Goal: Task Accomplishment & Management: Manage account settings

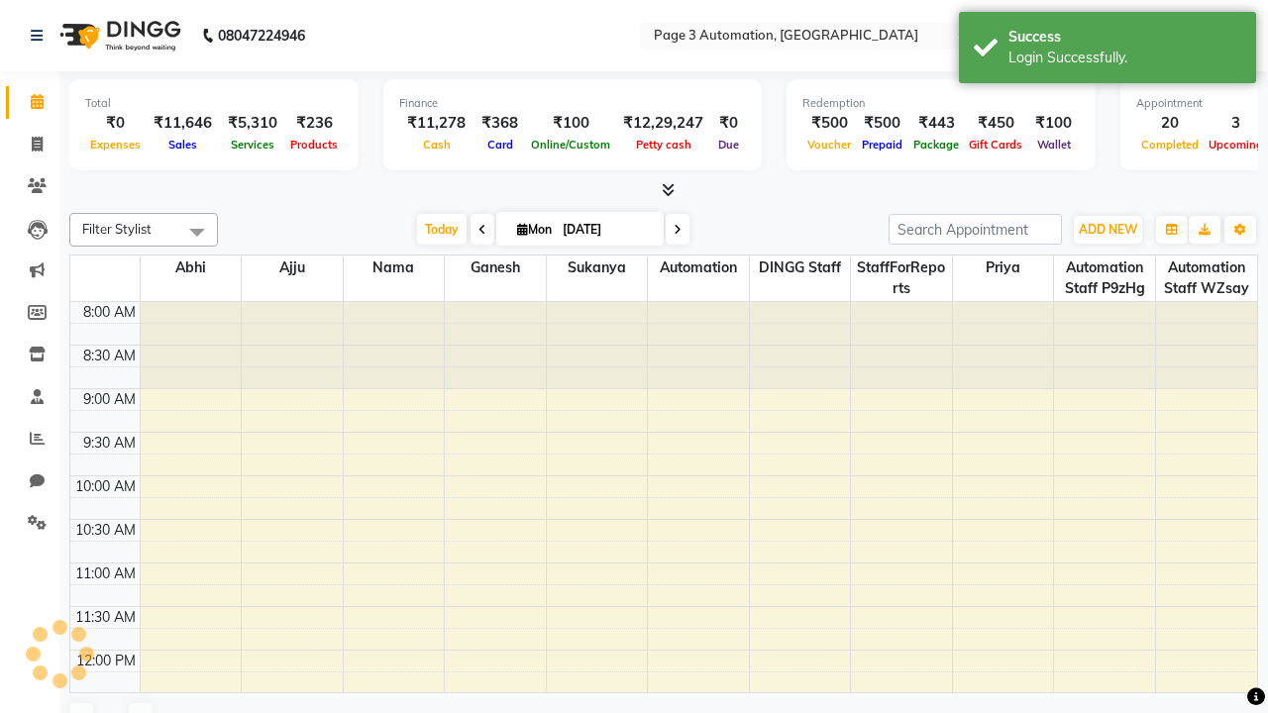
select select "en"
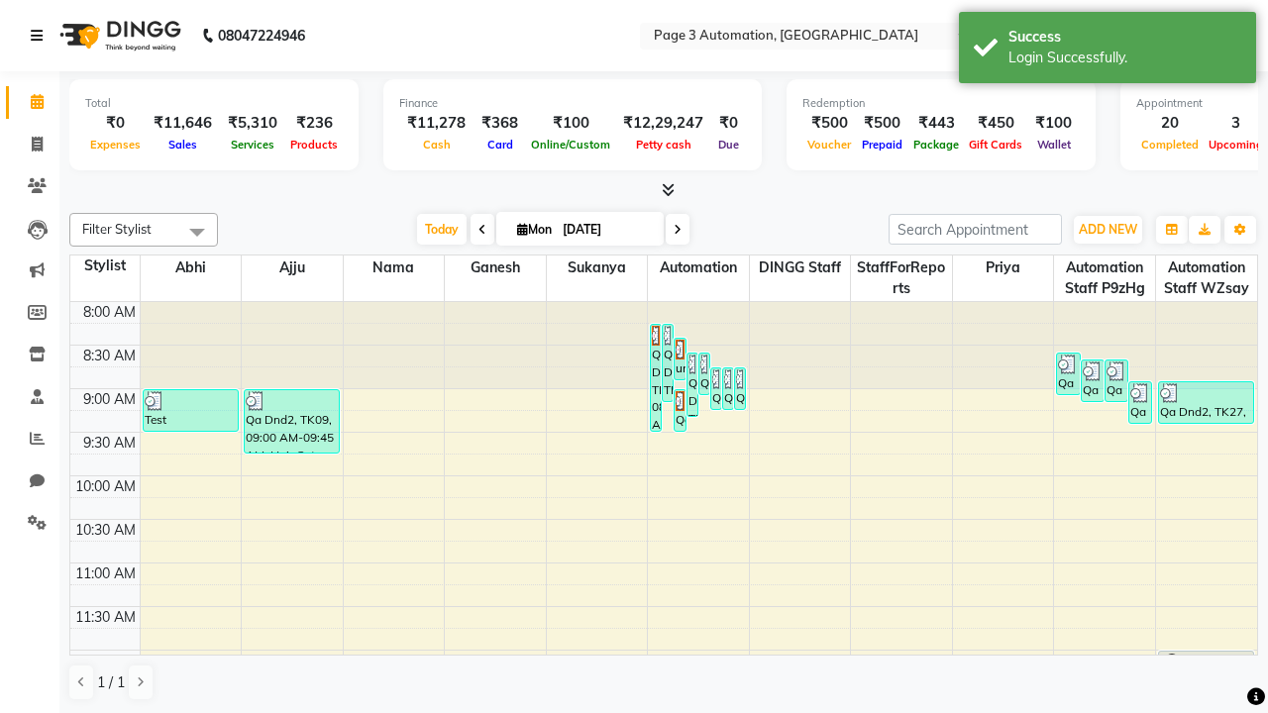
click at [41, 36] on icon at bounding box center [37, 36] width 12 height 14
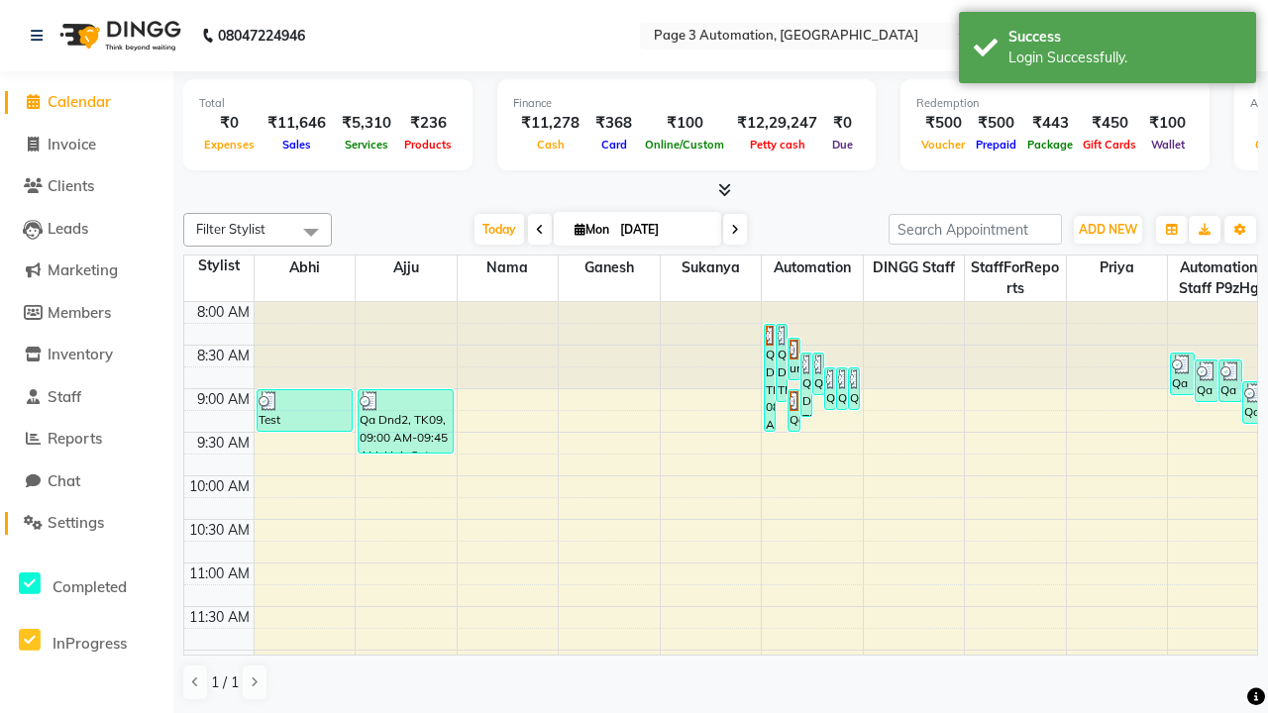
click at [86, 523] on span "Settings" at bounding box center [76, 522] width 56 height 19
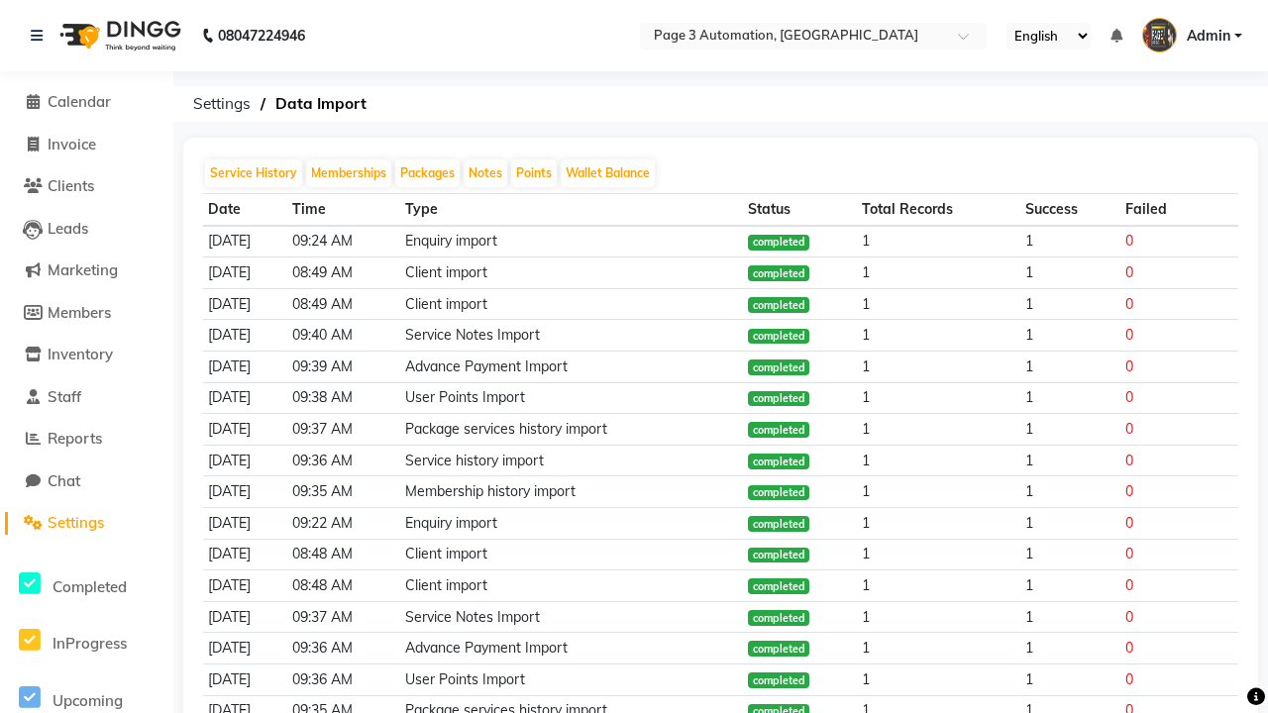
click at [1192, 36] on span "Admin" at bounding box center [1209, 36] width 44 height 21
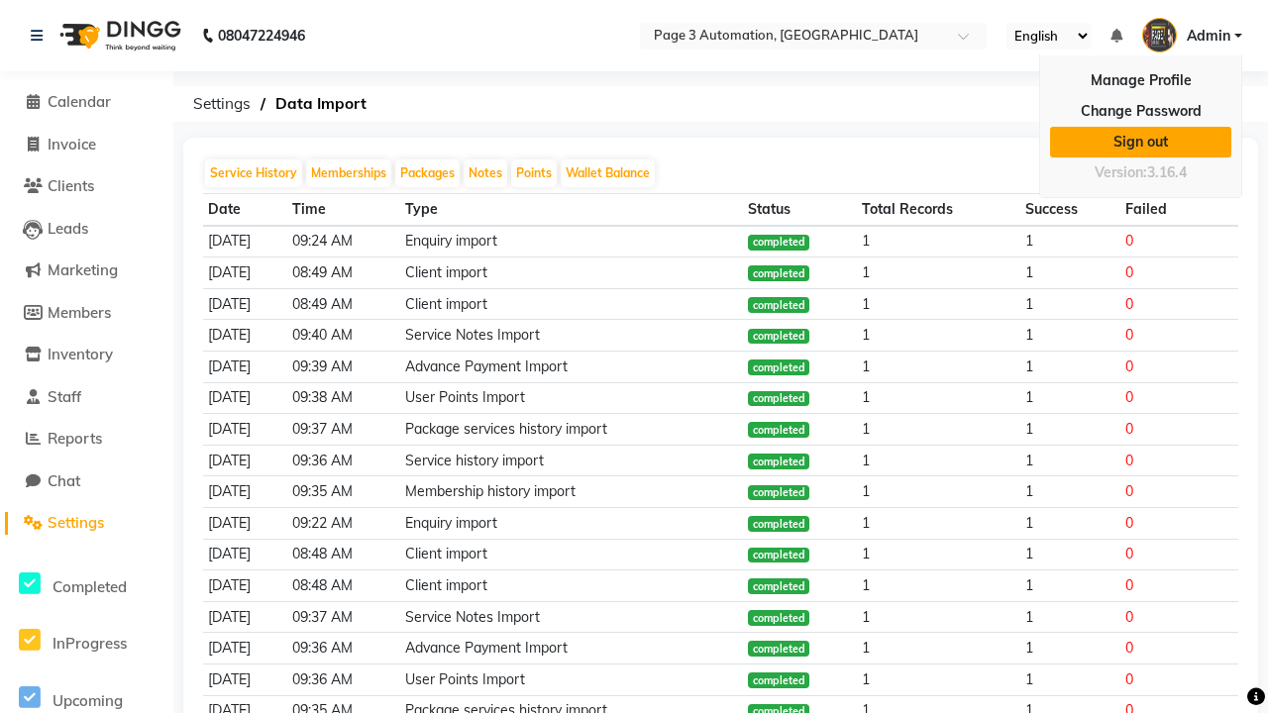
click at [1141, 142] on link "Sign out" at bounding box center [1140, 142] width 181 height 31
